Goal: Information Seeking & Learning: Find specific fact

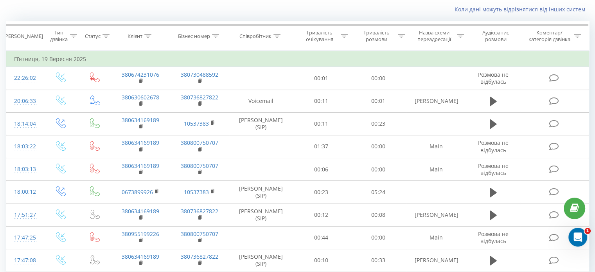
scroll to position [11, 0]
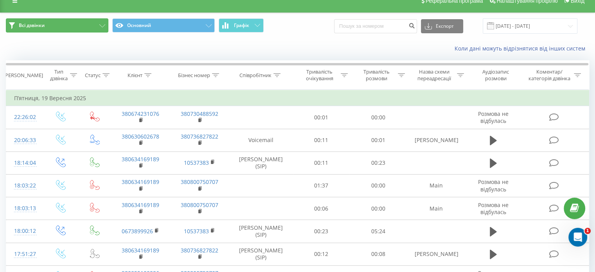
click at [103, 22] on button "Всі дзвінки" at bounding box center [57, 25] width 102 height 14
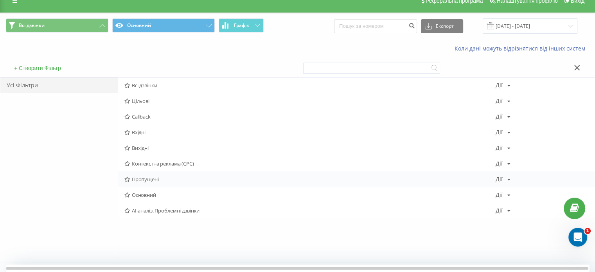
click at [151, 181] on span "Пропущені" at bounding box center [309, 178] width 371 height 5
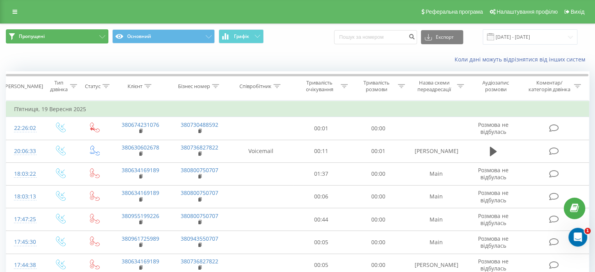
click at [104, 40] on button "Пропущені" at bounding box center [57, 36] width 102 height 14
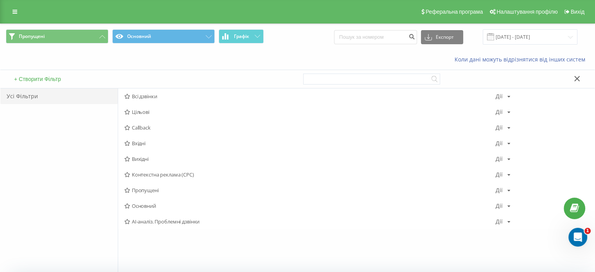
click at [494, 36] on span at bounding box center [490, 36] width 7 height 7
click at [505, 191] on div "[PERSON_NAME] Копіювати Видалити За замовчуванням Поділитися" at bounding box center [502, 189] width 15 height 5
click at [157, 192] on span "Пропущені" at bounding box center [309, 189] width 371 height 5
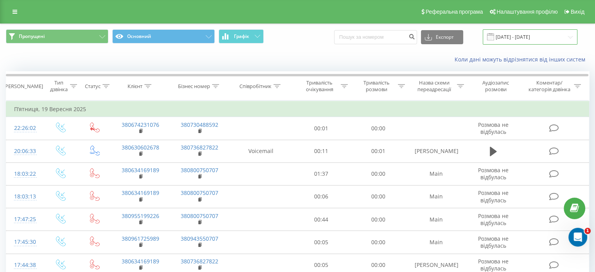
click at [520, 38] on input "[DATE] - [DATE]" at bounding box center [529, 36] width 95 height 15
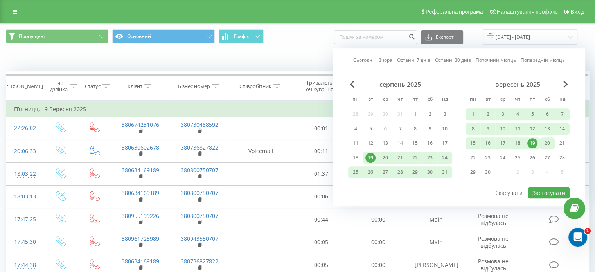
click at [545, 145] on div "20" at bounding box center [547, 143] width 10 height 10
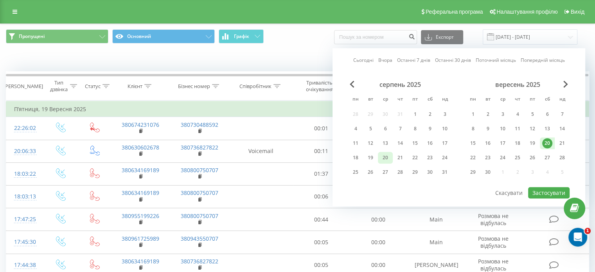
click at [385, 154] on div "20" at bounding box center [385, 157] width 10 height 10
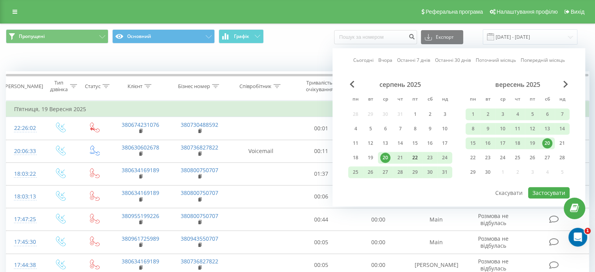
click at [415, 154] on div "22" at bounding box center [415, 157] width 10 height 10
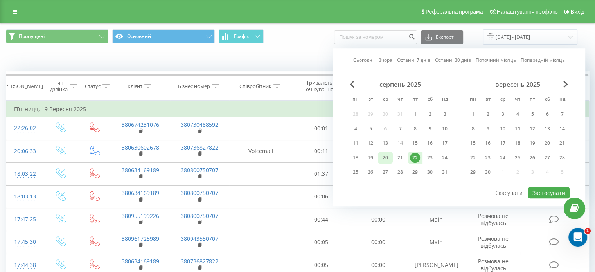
click at [387, 155] on div "20" at bounding box center [385, 157] width 10 height 10
click at [543, 191] on button "Застосувати" at bounding box center [548, 192] width 41 height 11
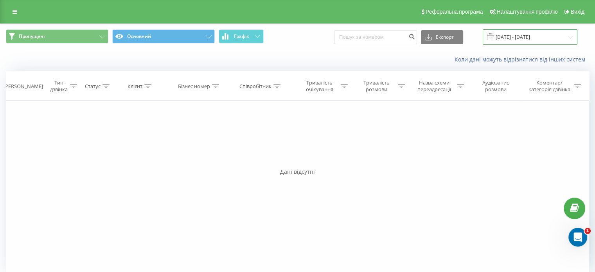
click at [515, 41] on input "[DATE] - [DATE]" at bounding box center [529, 36] width 95 height 15
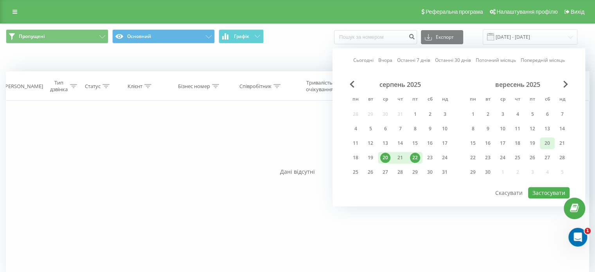
click at [543, 144] on div "20" at bounding box center [547, 143] width 10 height 10
click at [472, 153] on div "22" at bounding box center [473, 157] width 10 height 10
drag, startPoint x: 539, startPoint y: 192, endPoint x: 532, endPoint y: 188, distance: 8.2
click at [539, 192] on button "Застосувати" at bounding box center [548, 192] width 41 height 11
type input "[DATE] - [DATE]"
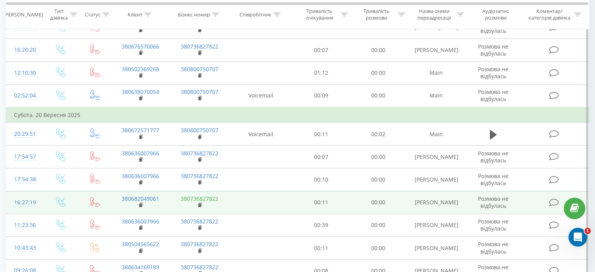
scroll to position [492, 0]
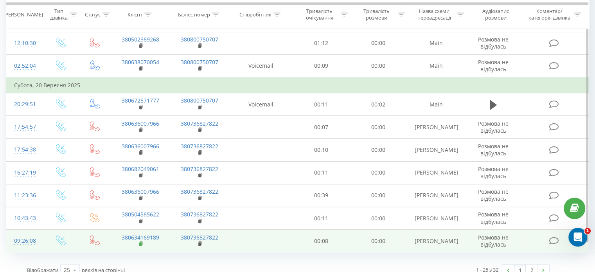
click at [142, 241] on icon at bounding box center [141, 243] width 4 height 5
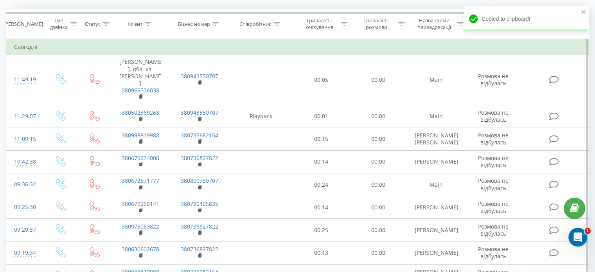
scroll to position [0, 0]
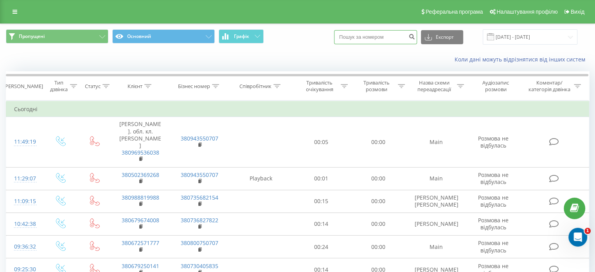
click at [386, 38] on input at bounding box center [375, 37] width 83 height 14
paste input "380634169189"
type input "380634169189"
click at [415, 38] on icon "submit" at bounding box center [411, 35] width 7 height 5
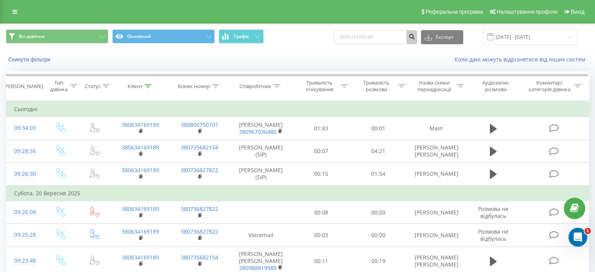
click at [415, 36] on icon "submit" at bounding box center [411, 35] width 7 height 5
click at [103, 33] on button "Всі дзвінки" at bounding box center [57, 36] width 102 height 14
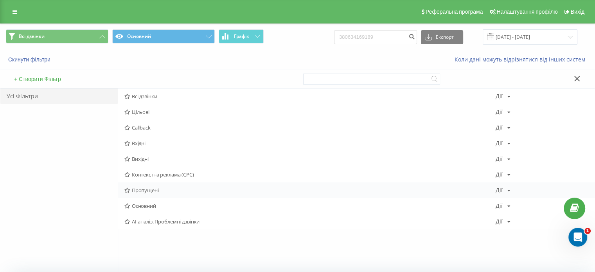
click at [141, 191] on span "Пропущені" at bounding box center [309, 189] width 371 height 5
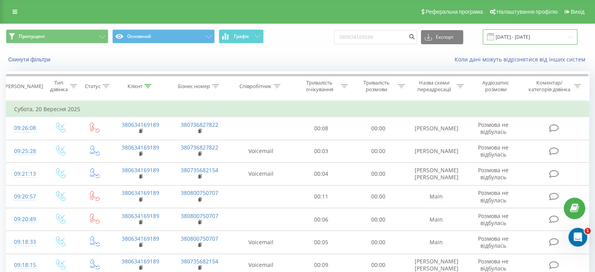
click at [539, 39] on input "22.06.2025 - 22.09.2025" at bounding box center [529, 36] width 95 height 15
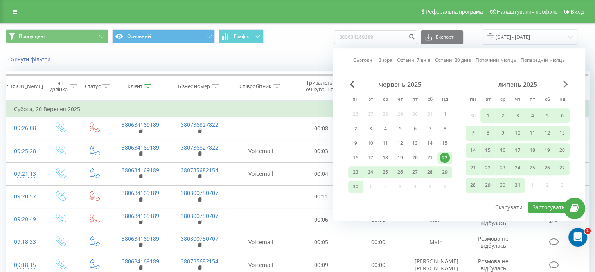
click at [565, 84] on span "Next Month" at bounding box center [565, 84] width 5 height 7
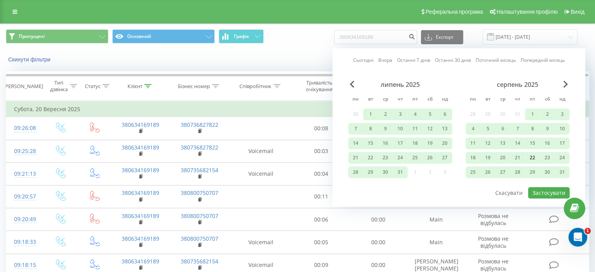
click at [531, 152] on div "22" at bounding box center [532, 157] width 10 height 10
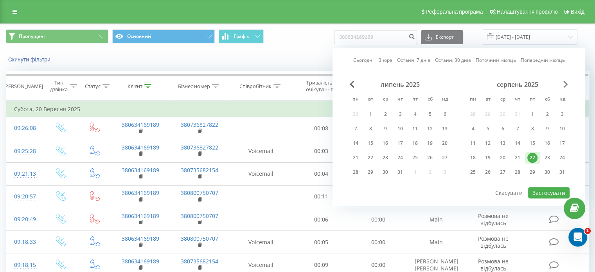
click at [566, 86] on span "Next Month" at bounding box center [565, 84] width 5 height 7
click at [544, 140] on div "20" at bounding box center [547, 143] width 10 height 10
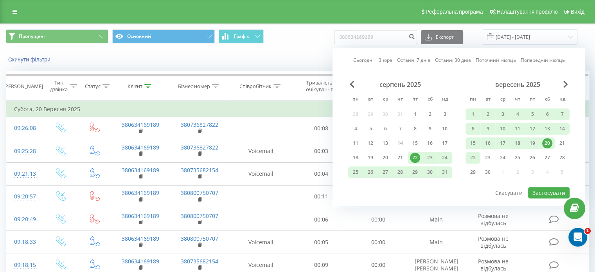
click at [476, 155] on div "22" at bounding box center [473, 157] width 10 height 10
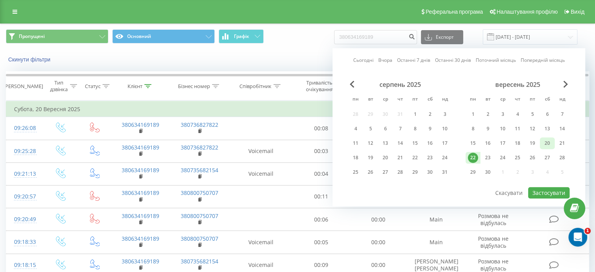
click at [551, 140] on div "20" at bounding box center [547, 143] width 10 height 10
click at [540, 187] on button "Застосувати" at bounding box center [548, 192] width 41 height 11
type input "[DATE] - [DATE]"
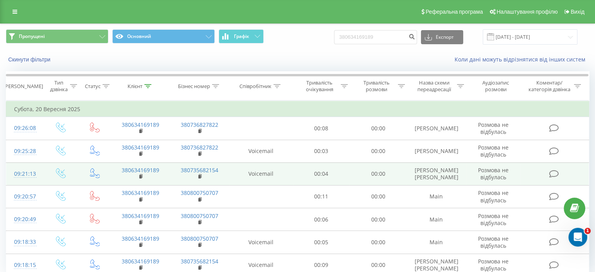
scroll to position [34, 0]
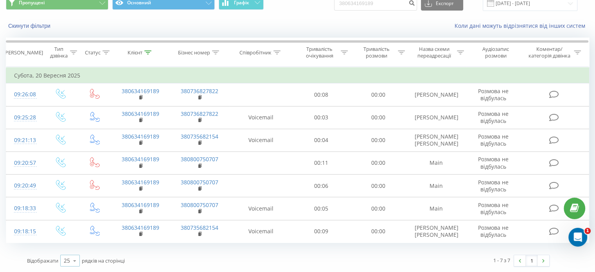
click at [75, 260] on icon at bounding box center [75, 260] width 12 height 15
click at [68, 240] on span "50" at bounding box center [67, 237] width 6 height 7
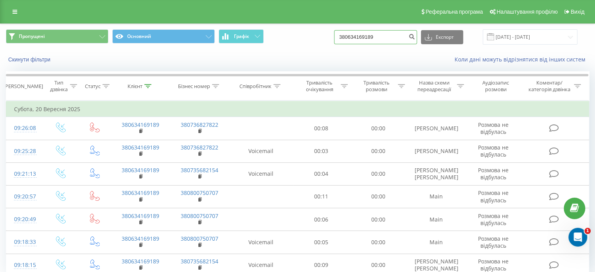
drag, startPoint x: 385, startPoint y: 36, endPoint x: 332, endPoint y: 45, distance: 53.2
click at [332, 45] on div "Пропущені Основний Графік 380634169189 Експорт .csv .xls .xlsx 20.09.2025 - 22.…" at bounding box center [297, 37] width 594 height 26
click at [519, 36] on input "[DATE] - [DATE]" at bounding box center [529, 36] width 95 height 15
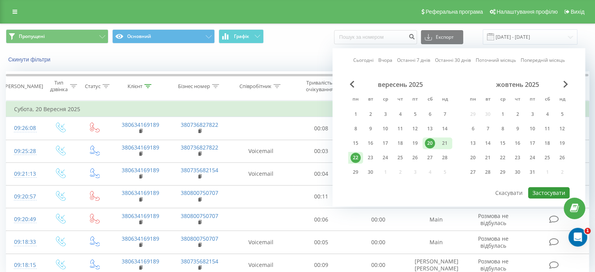
click at [551, 190] on button "Застосувати" at bounding box center [548, 192] width 41 height 11
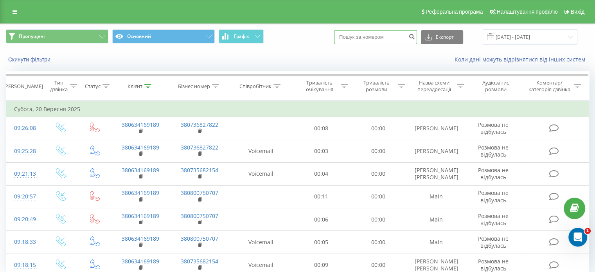
click at [369, 34] on input at bounding box center [375, 37] width 83 height 14
click at [413, 35] on button "submit" at bounding box center [411, 37] width 11 height 14
click at [178, 40] on button "Основний" at bounding box center [163, 36] width 102 height 14
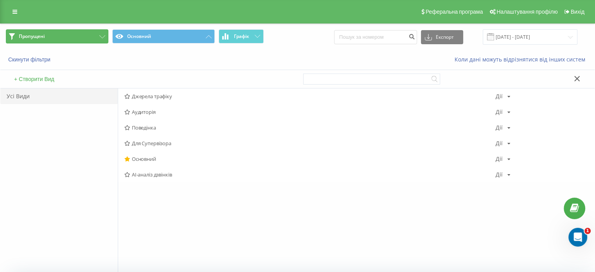
click at [43, 39] on button "Пропущені" at bounding box center [57, 36] width 102 height 14
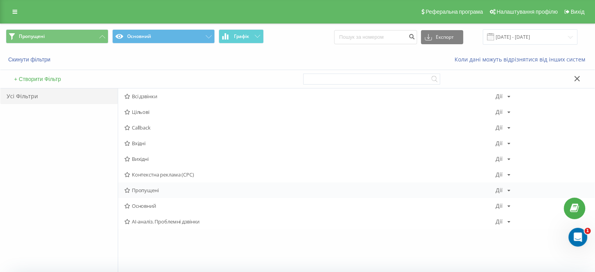
click at [146, 188] on span "Пропущені" at bounding box center [309, 189] width 371 height 5
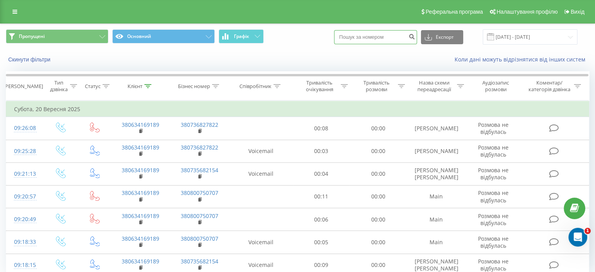
click at [375, 38] on input at bounding box center [375, 37] width 83 height 14
click at [66, 38] on button "Пропущені" at bounding box center [57, 36] width 102 height 14
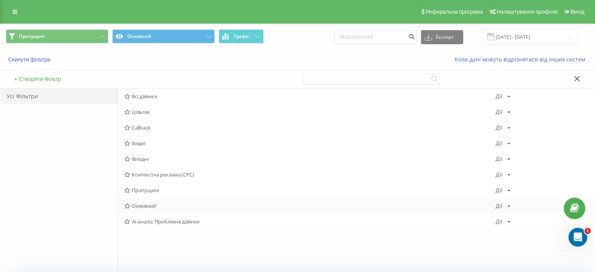
click at [149, 205] on span "Основний" at bounding box center [309, 205] width 371 height 5
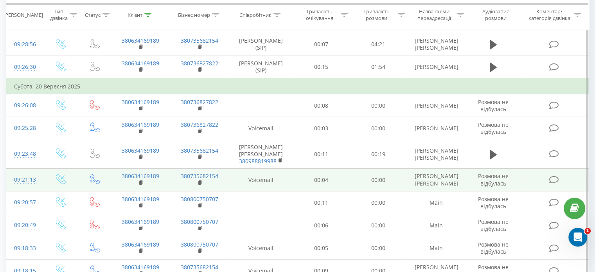
scroll to position [145, 0]
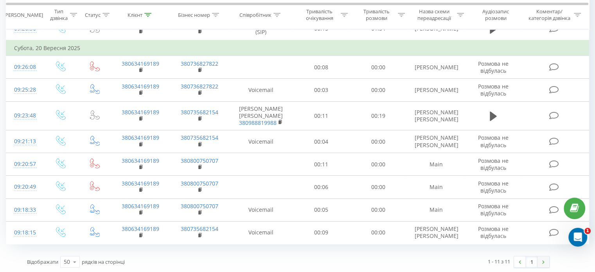
click at [545, 259] on link at bounding box center [543, 261] width 12 height 11
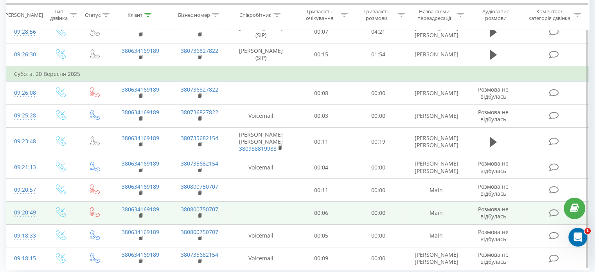
scroll to position [145, 0]
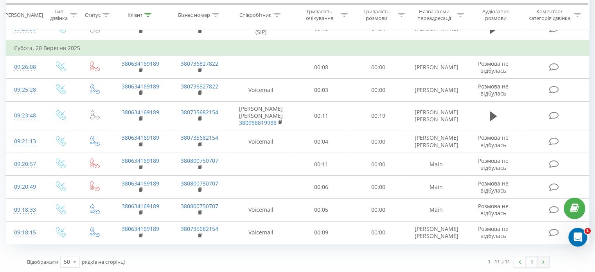
click at [544, 260] on img at bounding box center [543, 262] width 2 height 4
click at [516, 262] on link at bounding box center [520, 261] width 12 height 11
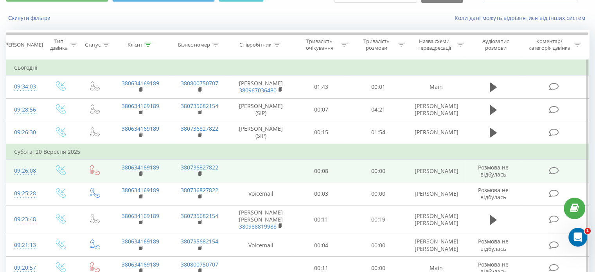
scroll to position [78, 0]
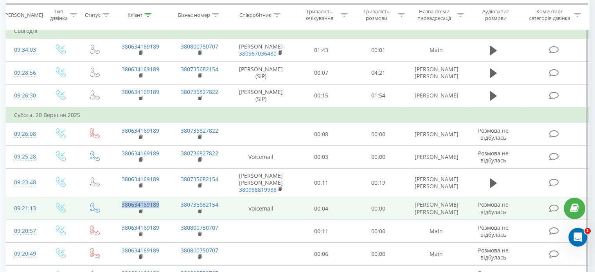
drag, startPoint x: 153, startPoint y: 204, endPoint x: 121, endPoint y: 204, distance: 31.7
click at [121, 204] on td "380634169189" at bounding box center [140, 208] width 59 height 23
copy link "380634169189"
click at [162, 202] on td "380634169189" at bounding box center [140, 208] width 59 height 23
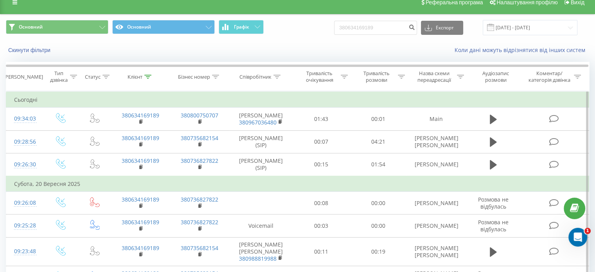
scroll to position [0, 0]
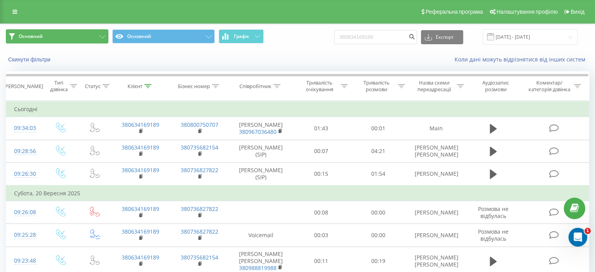
click at [106, 36] on button "Основний" at bounding box center [57, 36] width 102 height 14
